Goal: Task Accomplishment & Management: Use online tool/utility

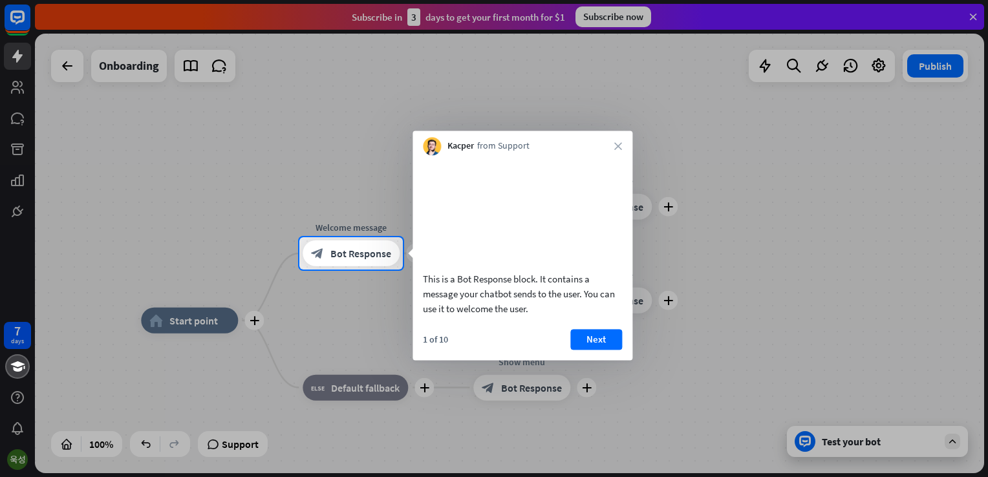
click at [709, 234] on div at bounding box center [494, 118] width 988 height 237
click at [750, 242] on div at bounding box center [695, 253] width 585 height 32
click at [152, 254] on div at bounding box center [149, 253] width 299 height 32
click at [256, 254] on div at bounding box center [149, 253] width 299 height 32
click at [355, 264] on div "block_bot_response Bot Response" at bounding box center [350, 253] width 97 height 26
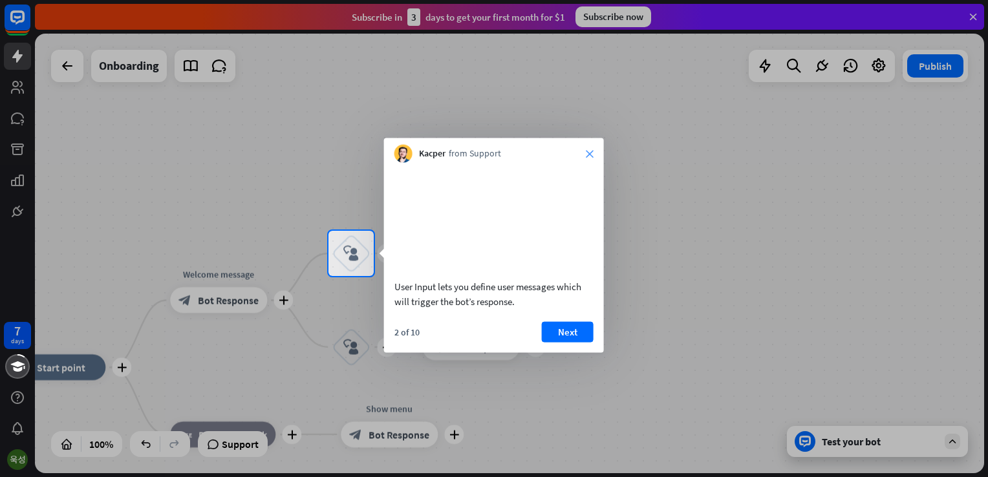
click at [589, 156] on icon "close" at bounding box center [590, 154] width 8 height 8
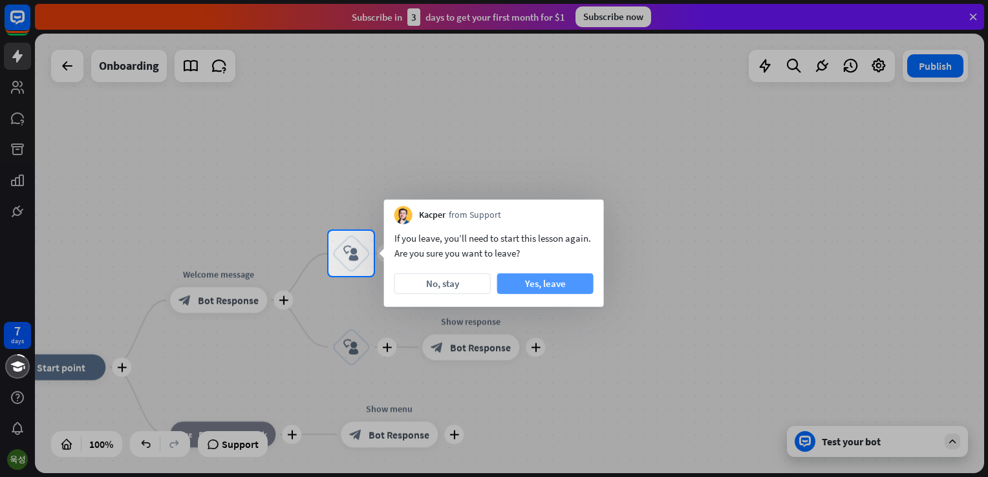
click at [507, 282] on button "Yes, leave" at bounding box center [545, 283] width 96 height 21
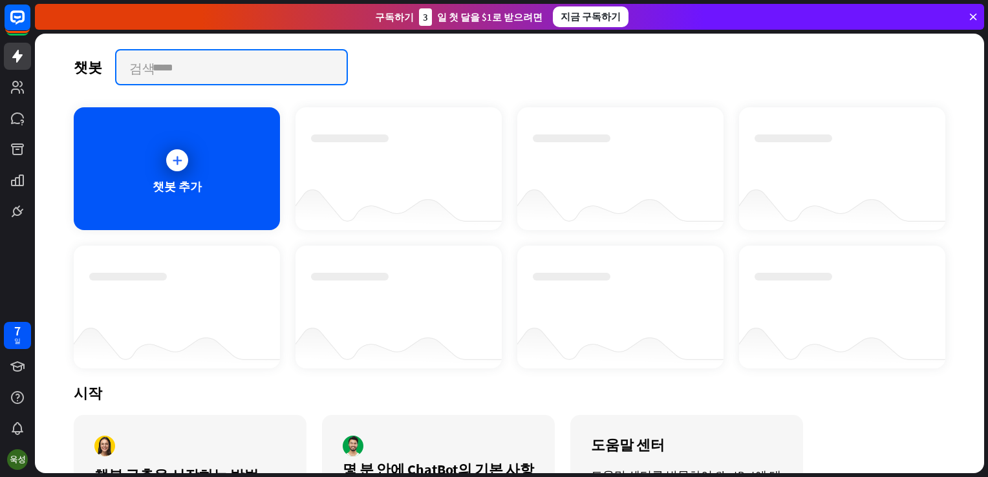
click at [206, 77] on input "text" at bounding box center [231, 67] width 230 height 34
type input "*"
click at [150, 66] on input "text" at bounding box center [231, 67] width 230 height 34
paste input "*"
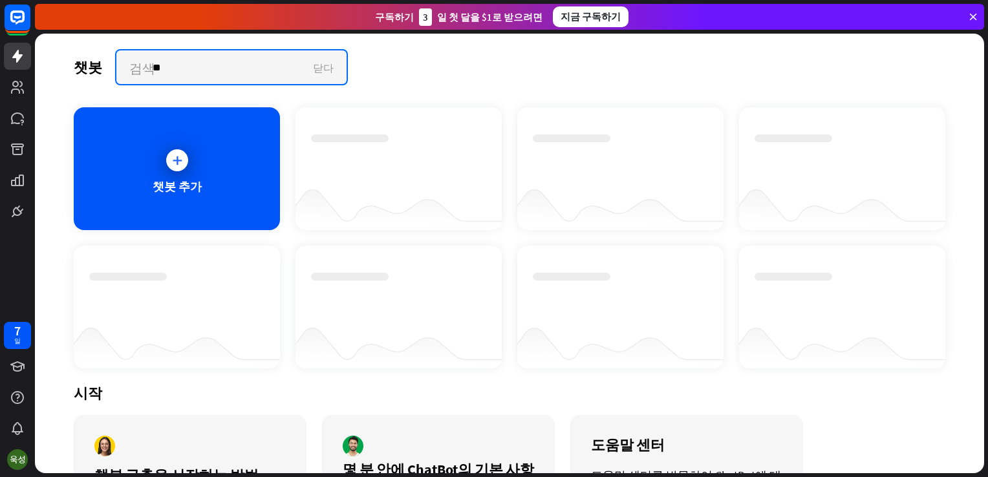
type input "*"
paste input "*"
type input "**********"
click at [133, 67] on input "**********" at bounding box center [231, 67] width 231 height 34
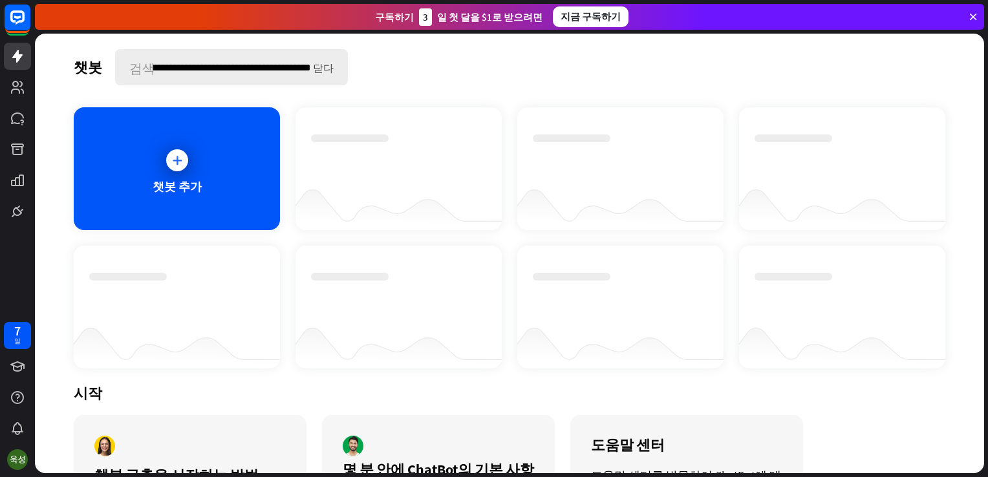
click at [325, 69] on icon "닫다" at bounding box center [323, 67] width 21 height 10
click at [185, 158] on div at bounding box center [177, 160] width 22 height 22
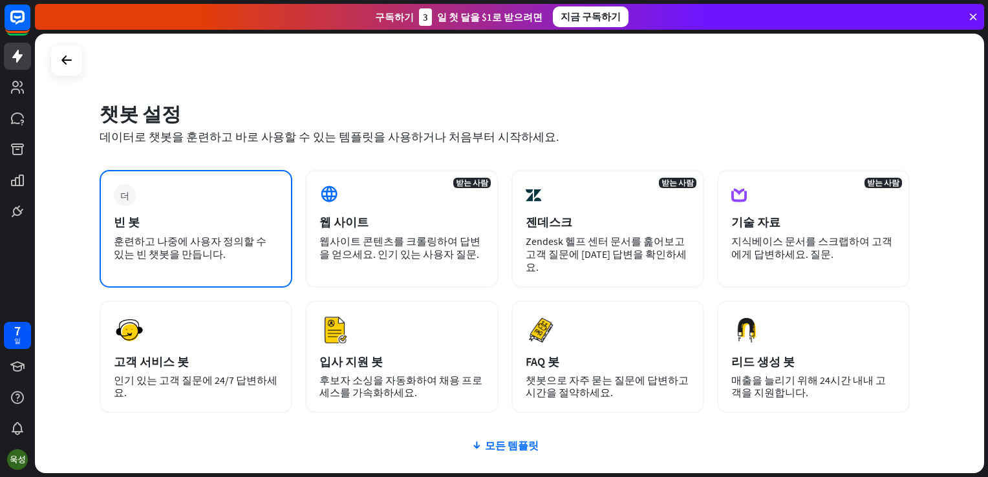
click at [225, 220] on div "빈 봇" at bounding box center [196, 222] width 164 height 15
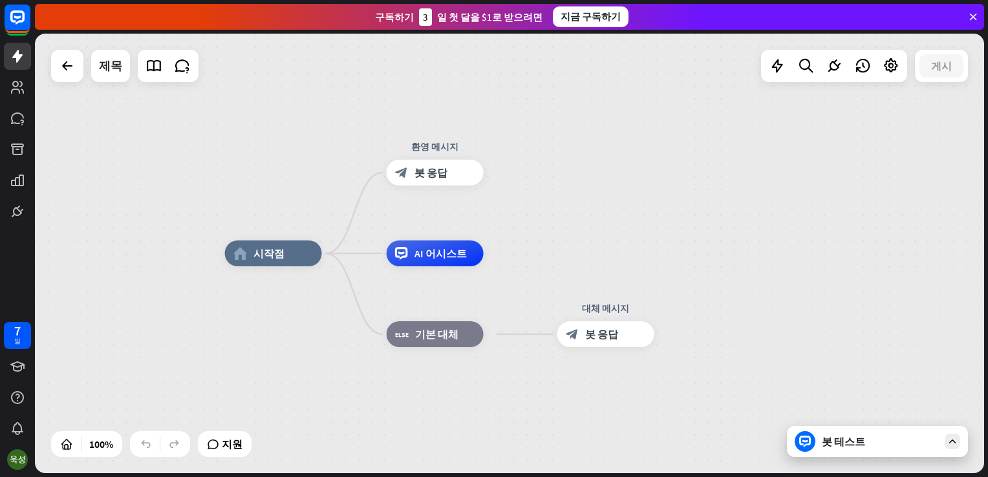
click at [204, 193] on div "이름 편집 more_horiz home_2 시작점 환영 메시지 block_bot_response 봇 응답 AI 어시스트 block_fallba…" at bounding box center [509, 253] width 949 height 439
click at [204, 193] on div "home_2 시작점 환영 메시지 block_bot_response 봇 응답 AI 어시스트 block_fallback 기본 대체 대체 메시지 b…" at bounding box center [509, 253] width 949 height 439
click at [822, 70] on div at bounding box center [834, 66] width 26 height 26
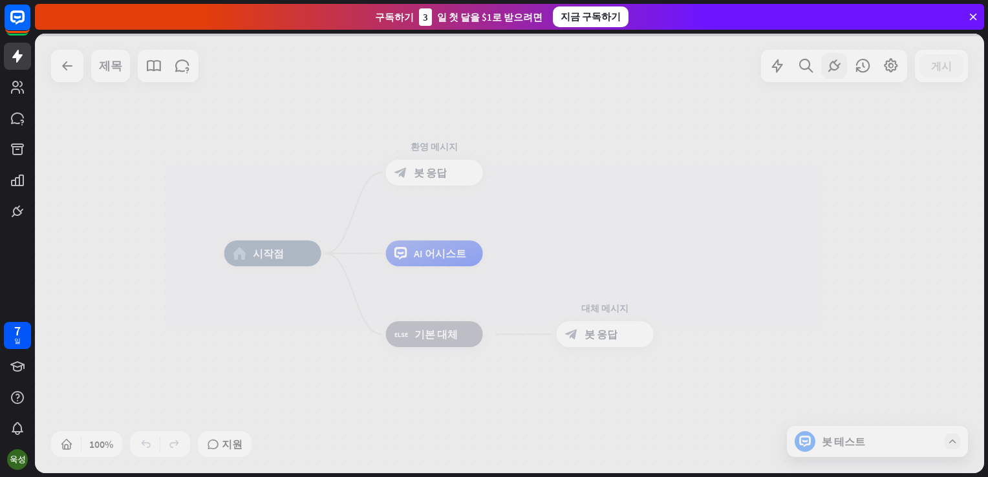
click at [814, 68] on div at bounding box center [509, 253] width 949 height 439
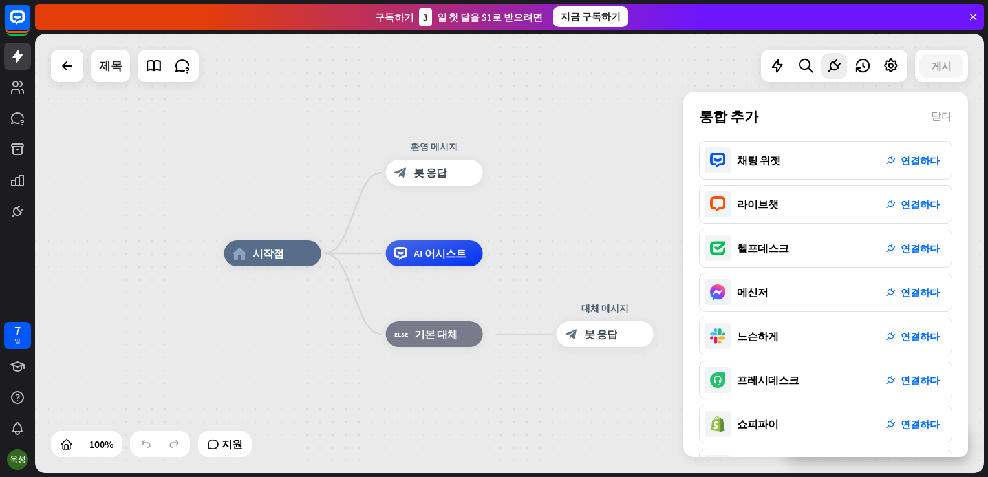
click at [814, 68] on icon at bounding box center [805, 66] width 17 height 17
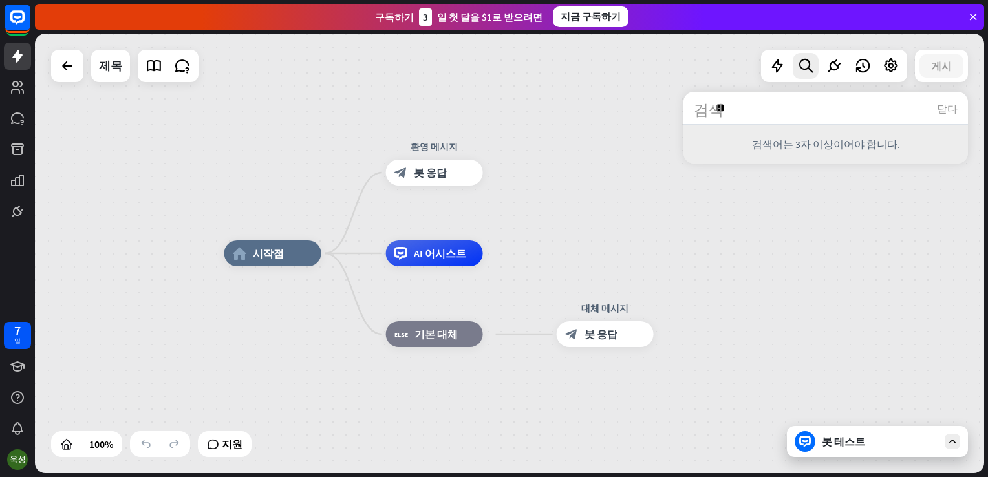
type input "*"
click at [800, 103] on input "text" at bounding box center [825, 108] width 284 height 32
paste input "**********"
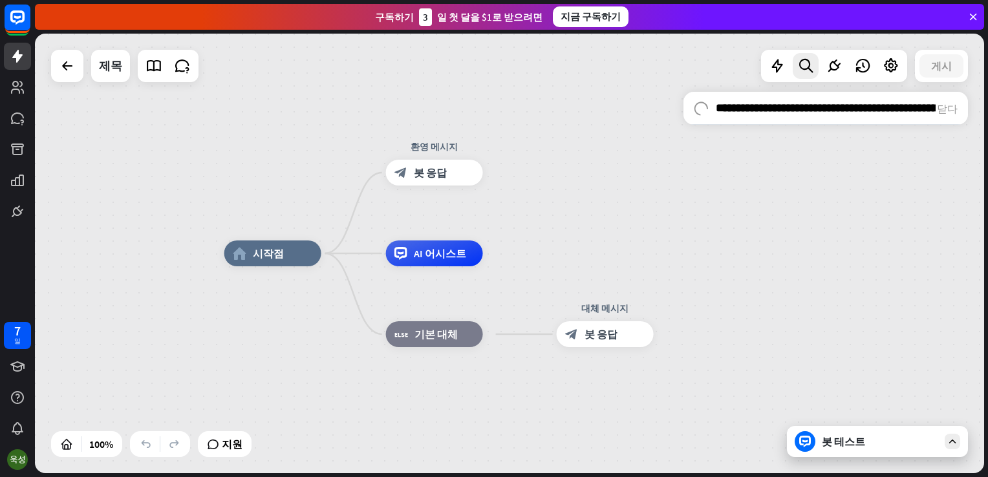
scroll to position [0, 522]
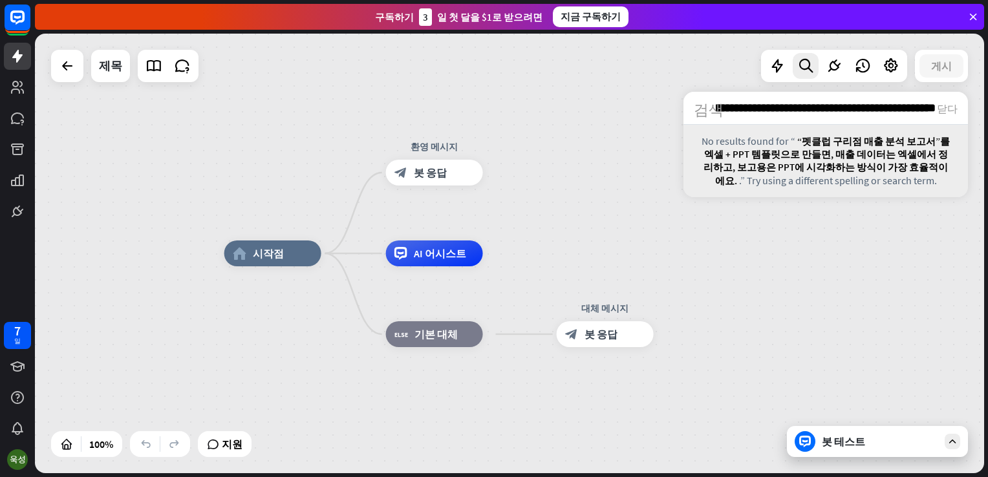
type input "**********"
click at [812, 164] on span "“펫클럽 구리점 매출 분석 보고서”를 엑셀 + PPT 템플릿으로 만들면, 매출 데이터는 엑셀에서 정리하고, 보고용은 PPT에 시각화하는 방식이…" at bounding box center [826, 161] width 246 height 52
click at [936, 174] on span ".” Try using a different spelling or search term." at bounding box center [838, 180] width 198 height 13
click at [871, 255] on div "**********" at bounding box center [825, 274] width 284 height 365
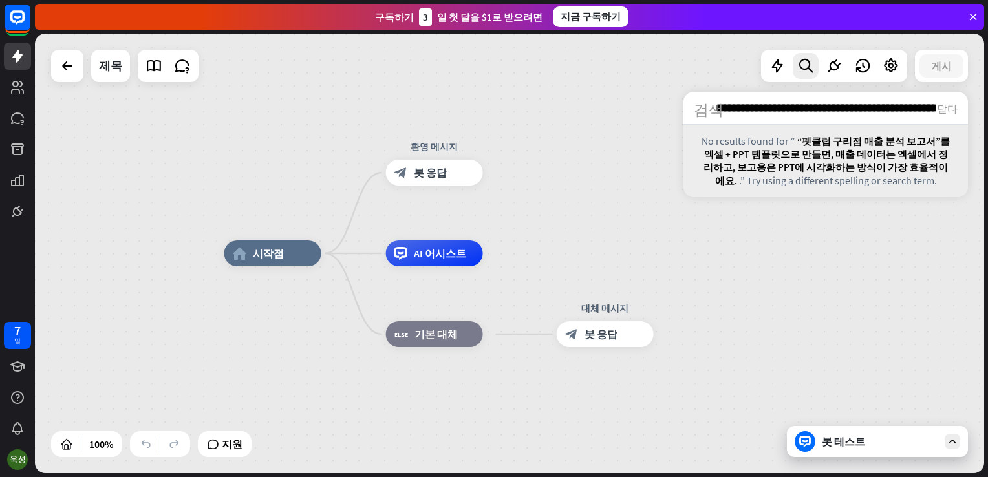
click at [644, 232] on div "home_2 시작점 환영 메시지 block_bot_response 봇 응답 AI 어시스트 block_fallback 기본 대체 대체 메시지 b…" at bounding box center [509, 253] width 949 height 439
click at [65, 69] on icon at bounding box center [67, 66] width 16 height 16
